Goal: Information Seeking & Learning: Check status

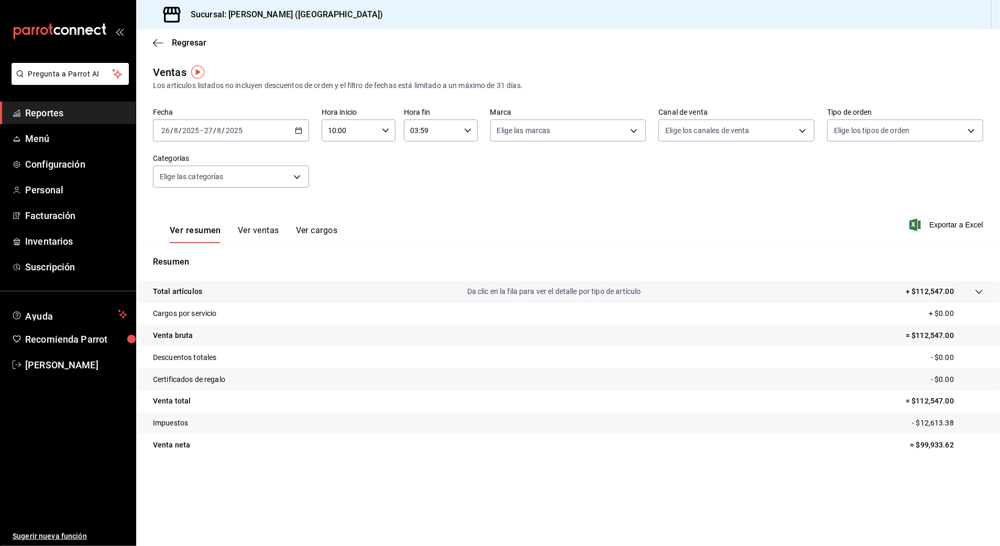
click at [295, 130] on icon "button" at bounding box center [298, 130] width 7 height 7
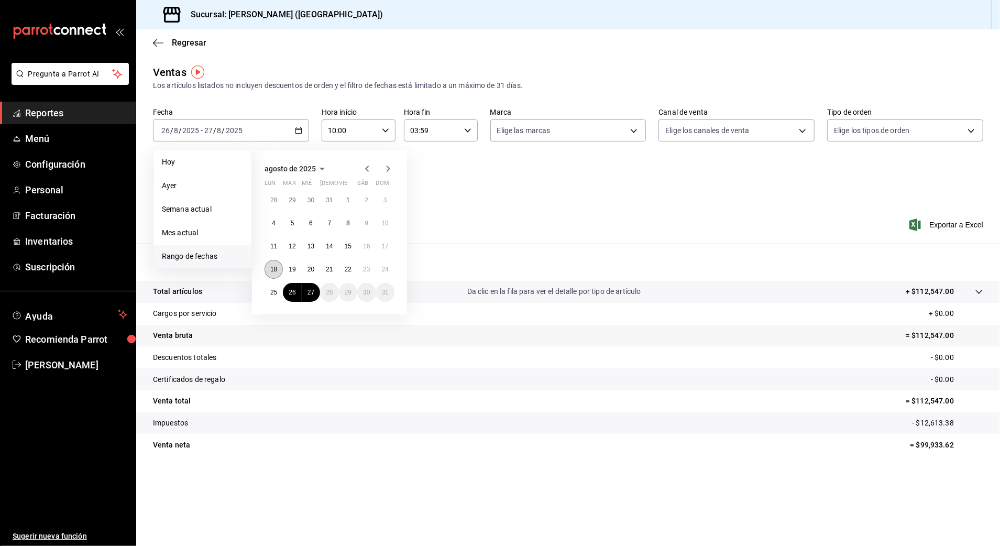
click at [276, 267] on abbr "18" at bounding box center [273, 269] width 7 height 7
click at [276, 290] on abbr "25" at bounding box center [273, 292] width 7 height 7
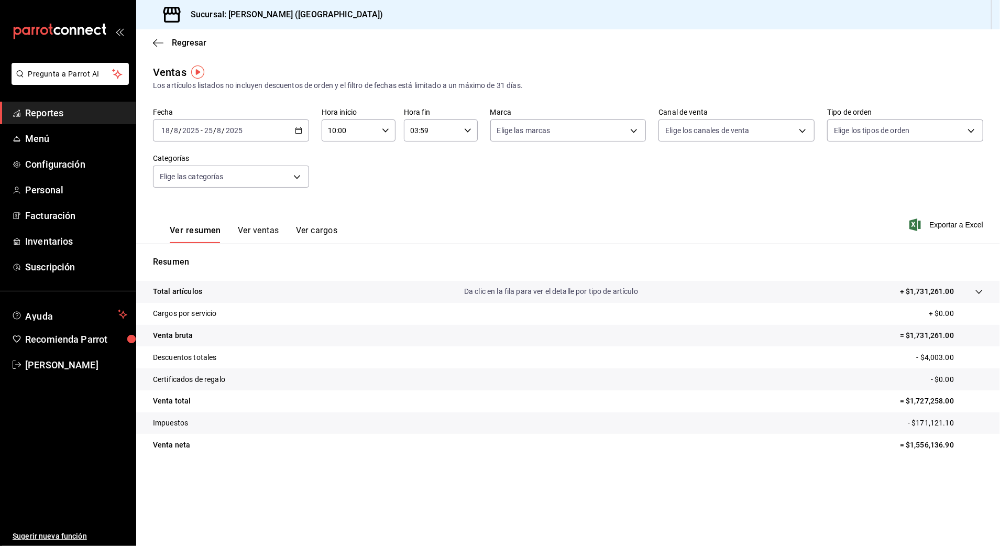
click at [79, 117] on span "Reportes" at bounding box center [76, 113] width 102 height 14
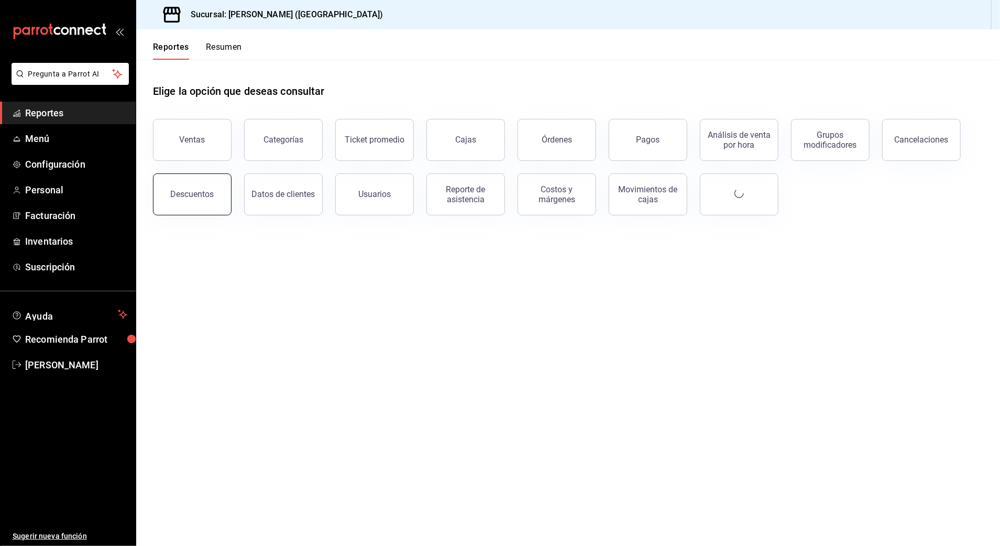
click at [212, 189] on button "Descuentos" at bounding box center [192, 194] width 79 height 42
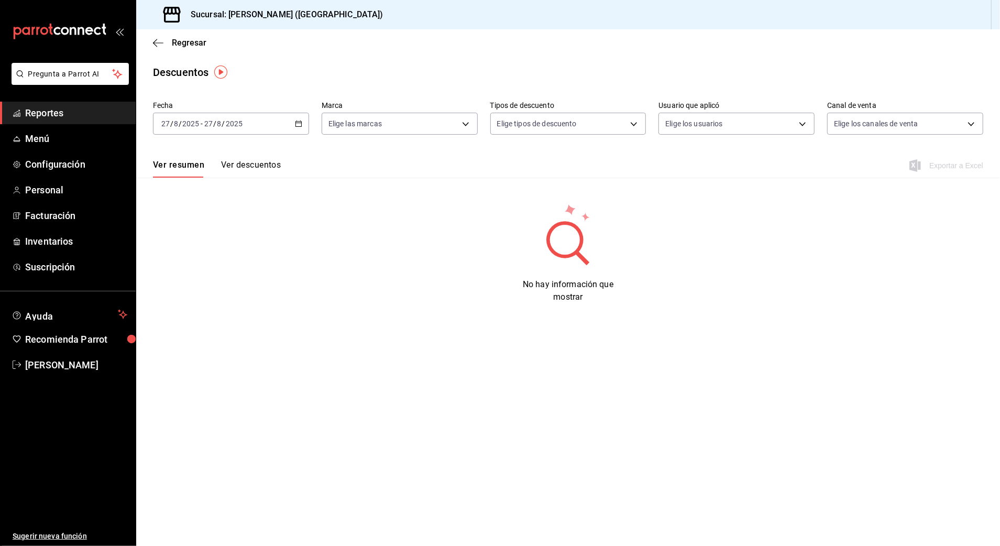
click at [259, 164] on button "Ver descuentos" at bounding box center [251, 169] width 60 height 18
click at [192, 166] on button "Ver resumen" at bounding box center [177, 169] width 49 height 18
click at [300, 122] on icon "button" at bounding box center [298, 123] width 7 height 7
click at [97, 114] on span "Reportes" at bounding box center [76, 113] width 102 height 14
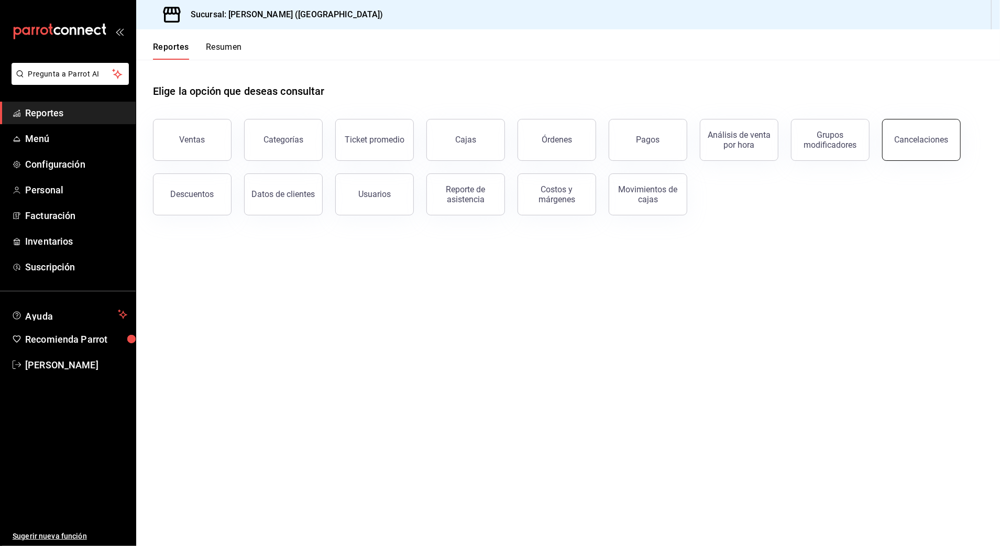
click at [917, 130] on button "Cancelaciones" at bounding box center [921, 140] width 79 height 42
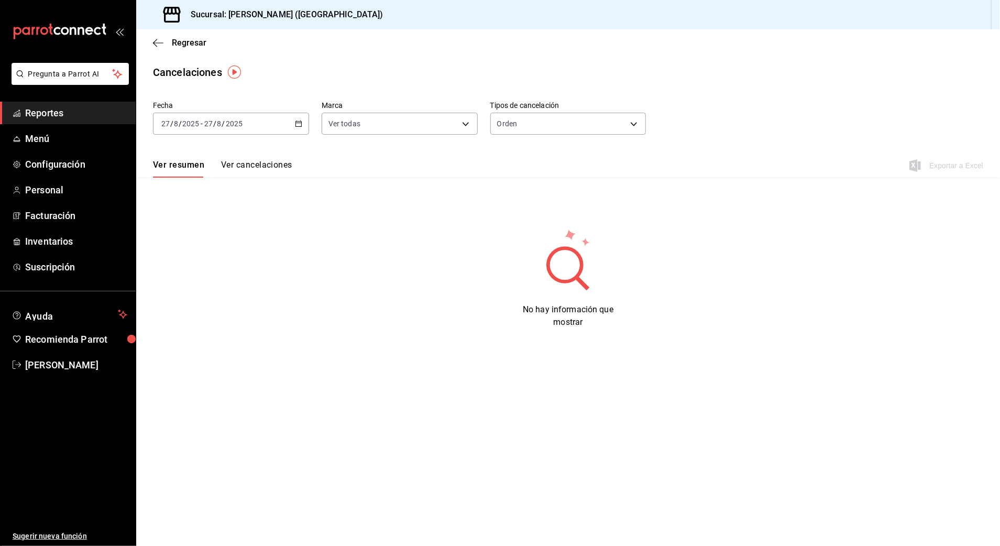
click at [300, 129] on div "[DATE] [DATE] - [DATE] [DATE]" at bounding box center [231, 124] width 156 height 22
click at [206, 270] on span "Rango de fechas" at bounding box center [202, 273] width 81 height 11
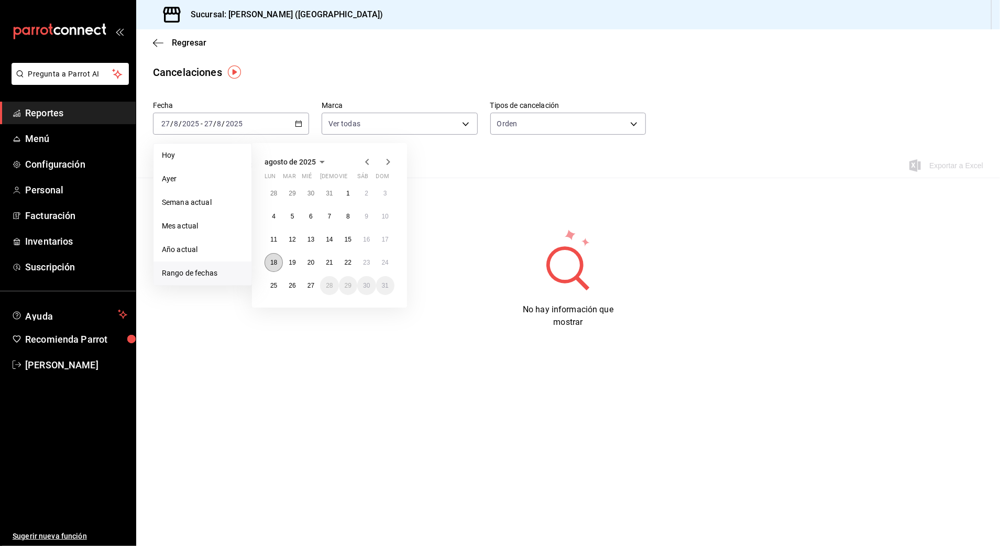
click at [267, 264] on button "18" at bounding box center [274, 262] width 18 height 19
click at [267, 279] on button "25" at bounding box center [274, 285] width 18 height 19
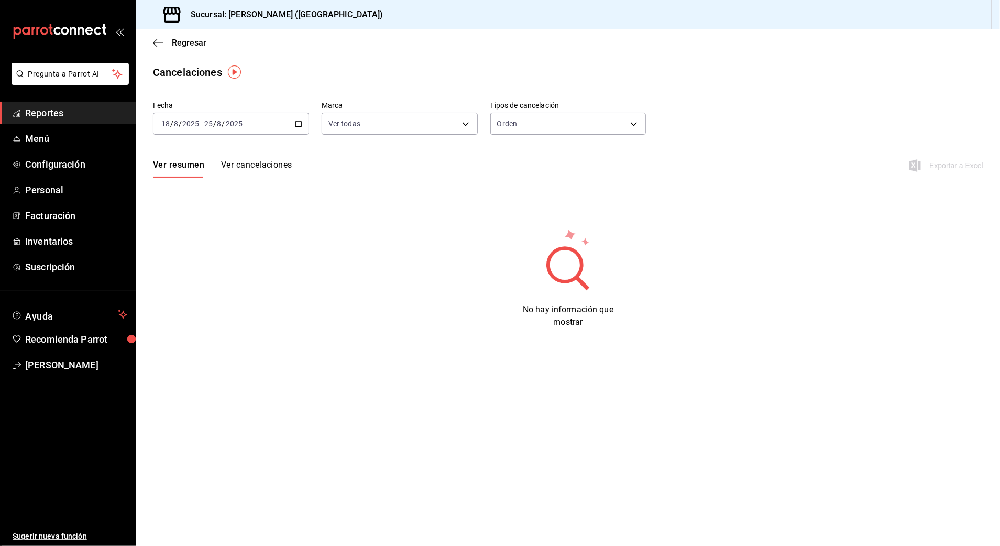
click at [296, 122] on icon "button" at bounding box center [298, 123] width 7 height 7
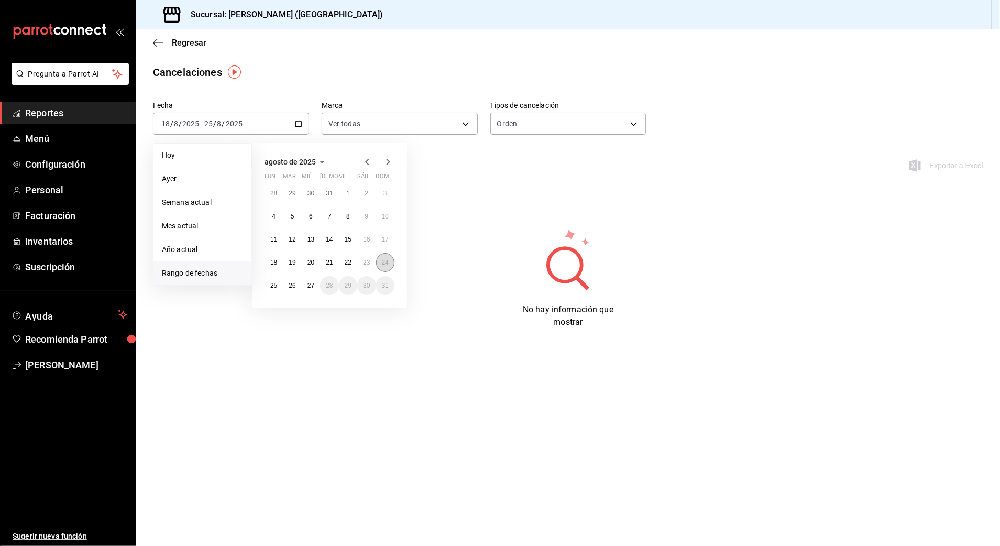
click at [377, 261] on button "24" at bounding box center [385, 262] width 18 height 19
click at [276, 262] on abbr "18" at bounding box center [273, 262] width 7 height 7
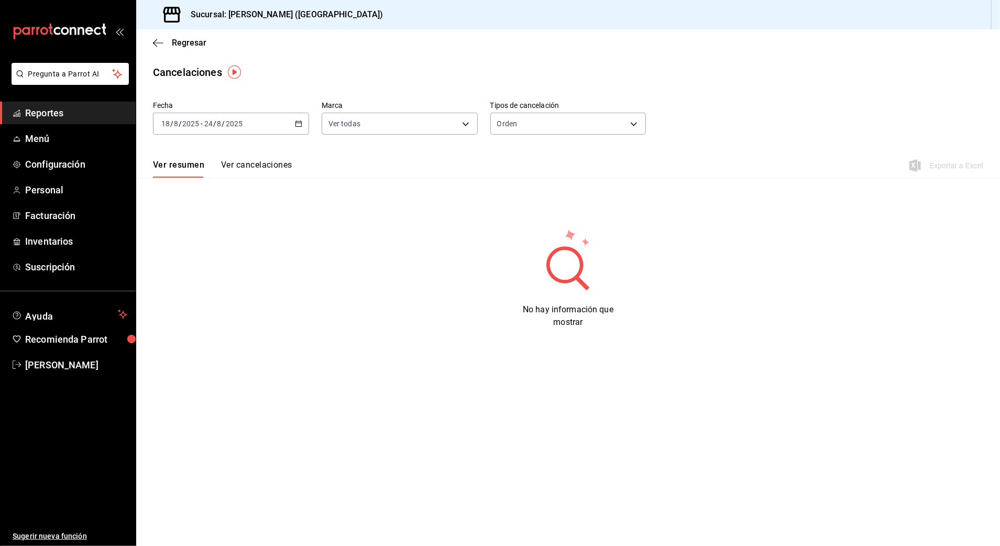
click at [74, 114] on span "Reportes" at bounding box center [76, 113] width 102 height 14
